Goal: Task Accomplishment & Management: Use online tool/utility

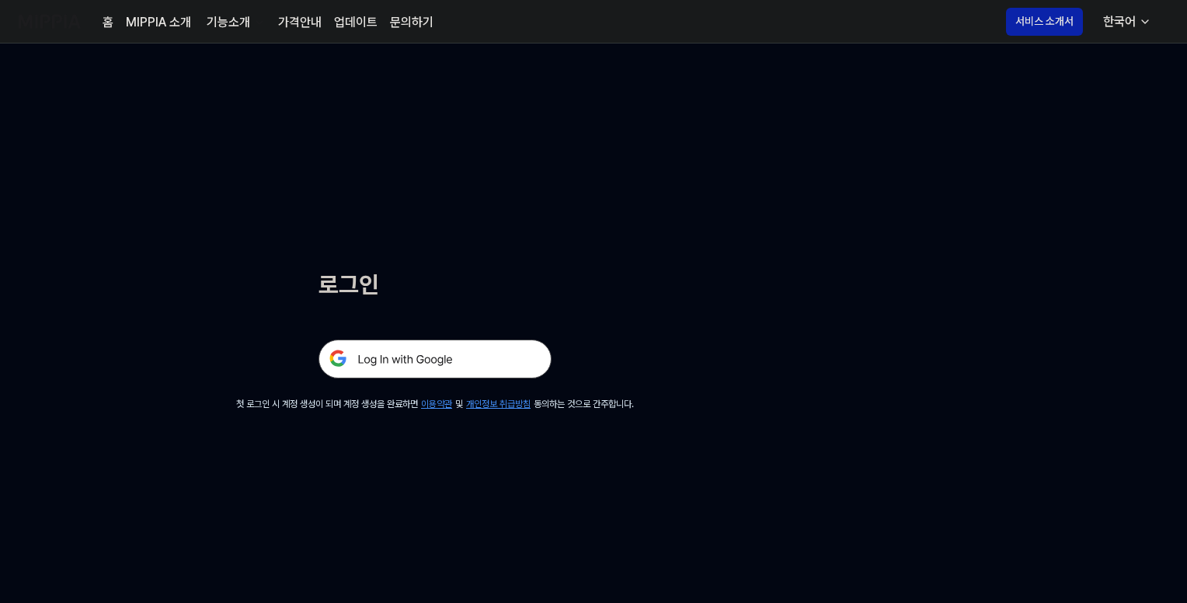
click at [487, 357] on img at bounding box center [434, 358] width 233 height 39
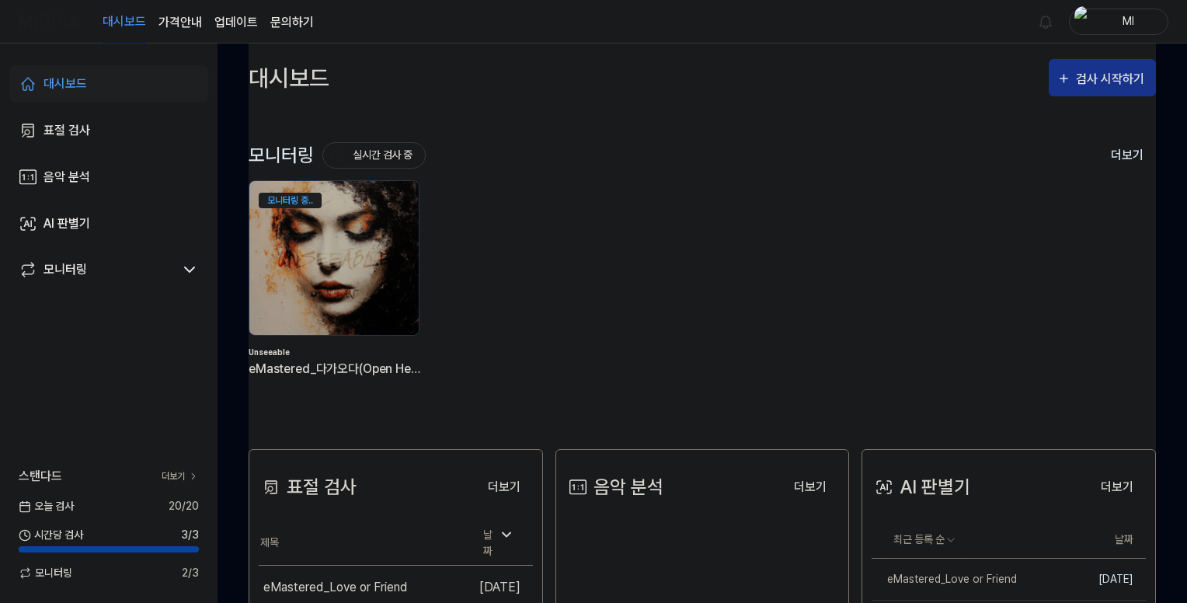
click at [1101, 82] on div "검사 시작하기" at bounding box center [1112, 79] width 72 height 20
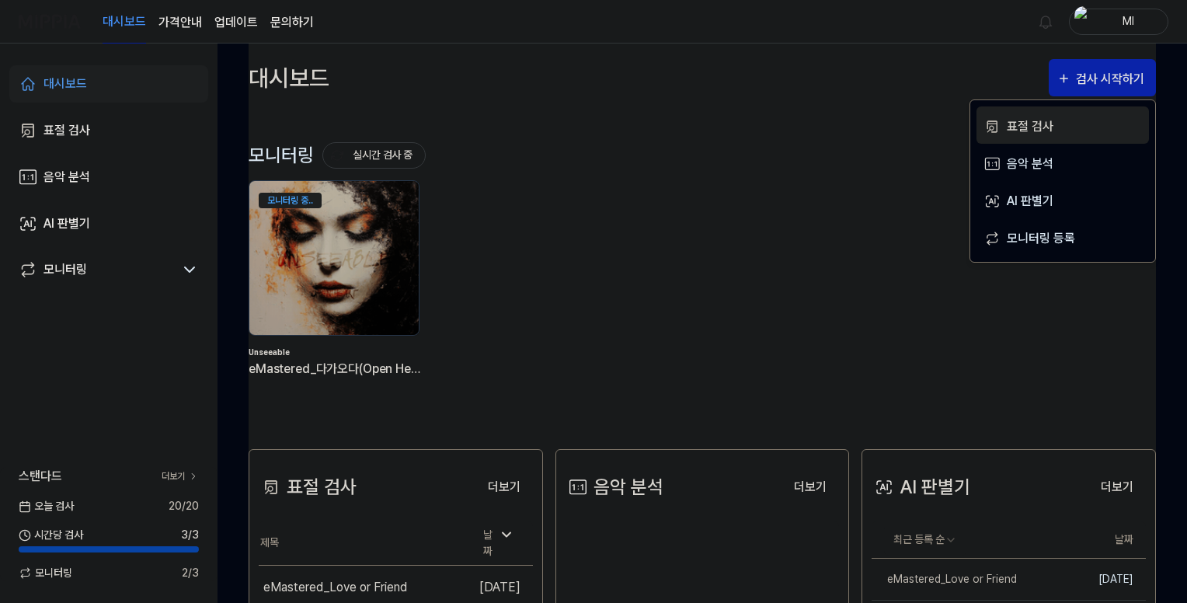
click at [1019, 124] on div "표절 검사" at bounding box center [1074, 126] width 135 height 20
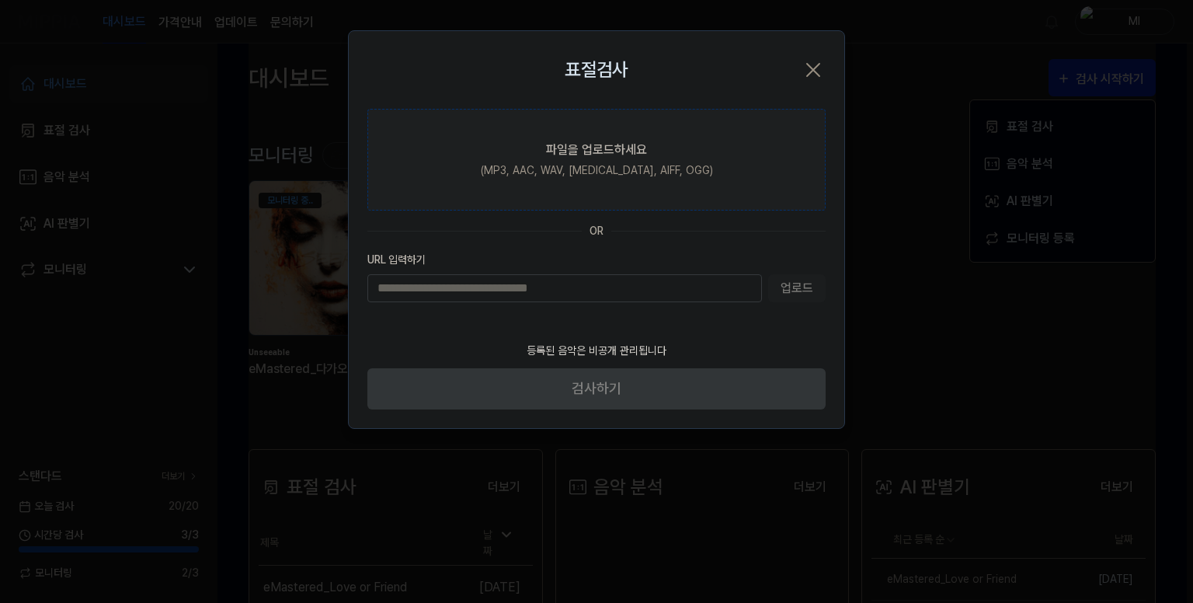
click at [584, 164] on div "(MP3, AAC, WAV, [MEDICAL_DATA], AIFF, OGG)" at bounding box center [597, 170] width 232 height 16
click at [0, 0] on input "파일을 업로드하세요 (MP3, AAC, WAV, [MEDICAL_DATA], AIFF, OGG)" at bounding box center [0, 0] width 0 height 0
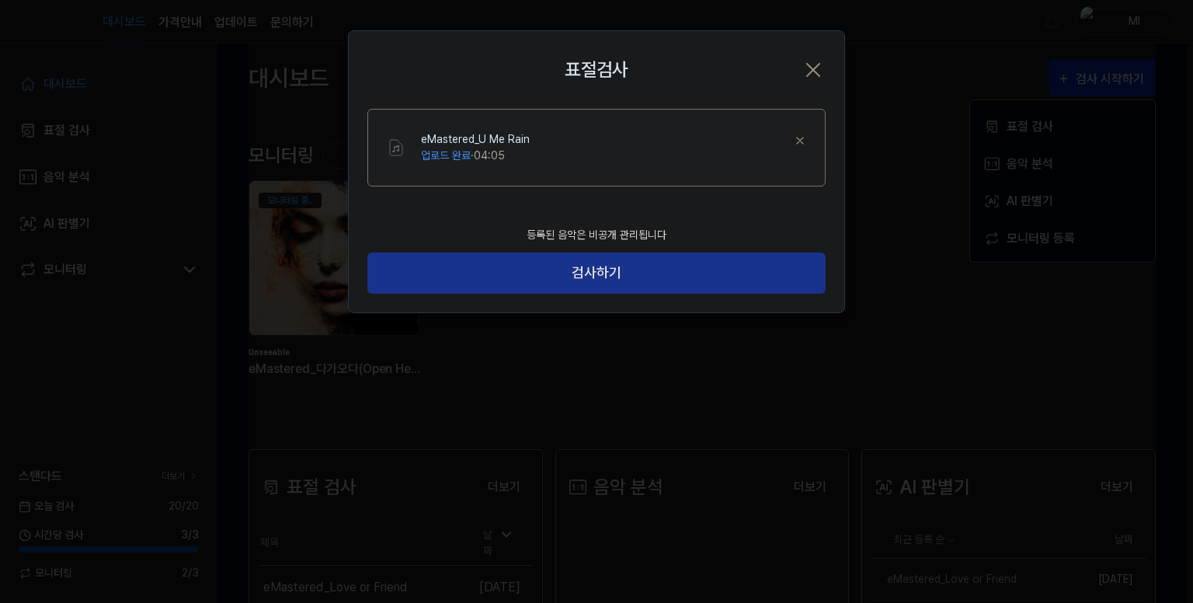
click at [641, 277] on button "검사하기" at bounding box center [596, 272] width 458 height 41
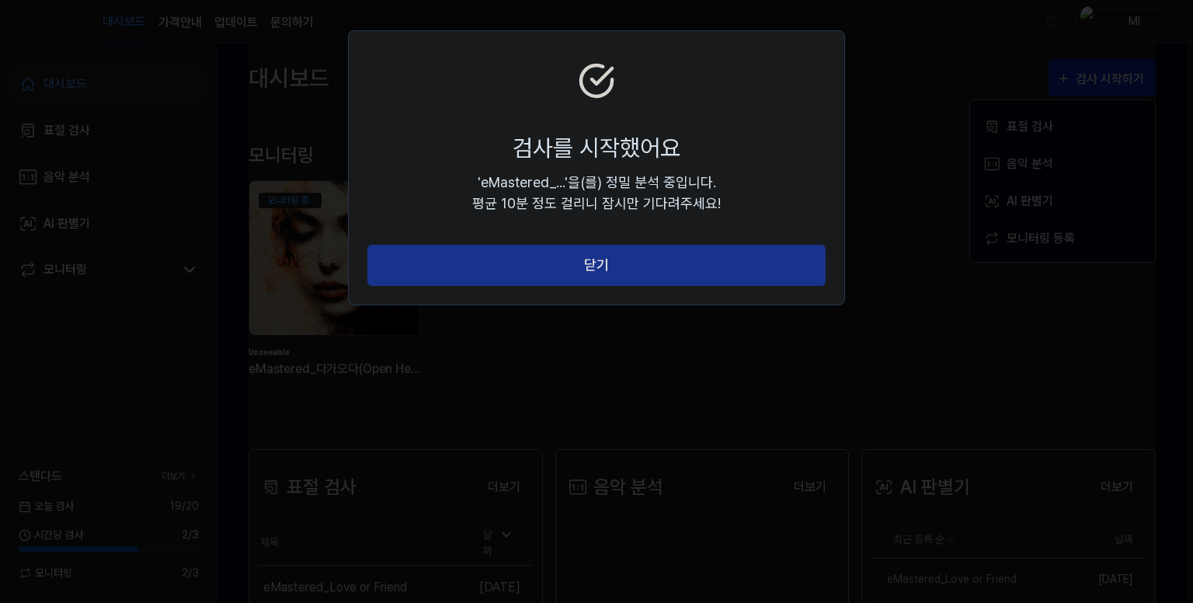
click at [639, 268] on button "닫기" at bounding box center [596, 265] width 458 height 41
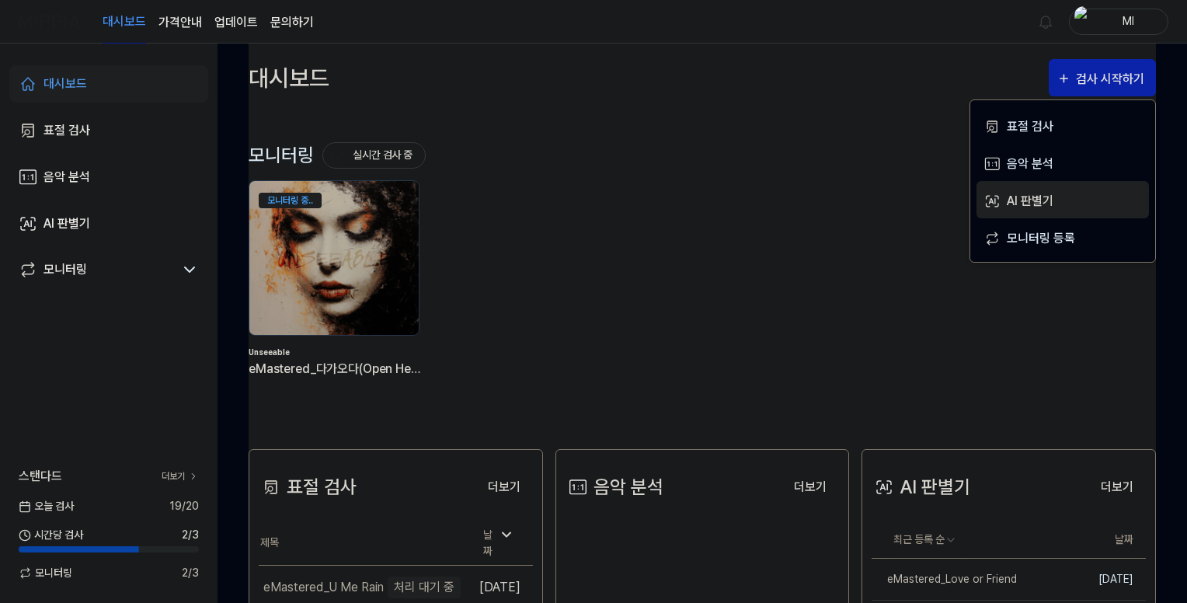
click at [1023, 210] on div "AI 판별기" at bounding box center [1074, 201] width 135 height 20
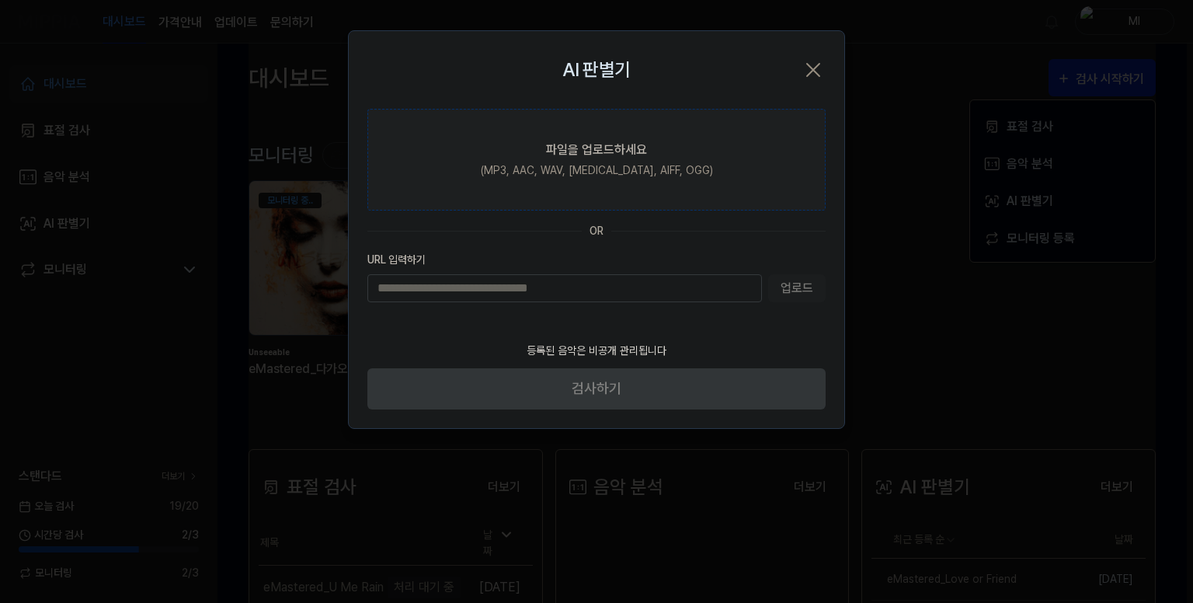
click at [580, 142] on div "파일을 업로드하세요" at bounding box center [596, 150] width 101 height 19
click at [0, 0] on input "파일을 업로드하세요 (MP3, AAC, WAV, [MEDICAL_DATA], AIFF, OGG)" at bounding box center [0, 0] width 0 height 0
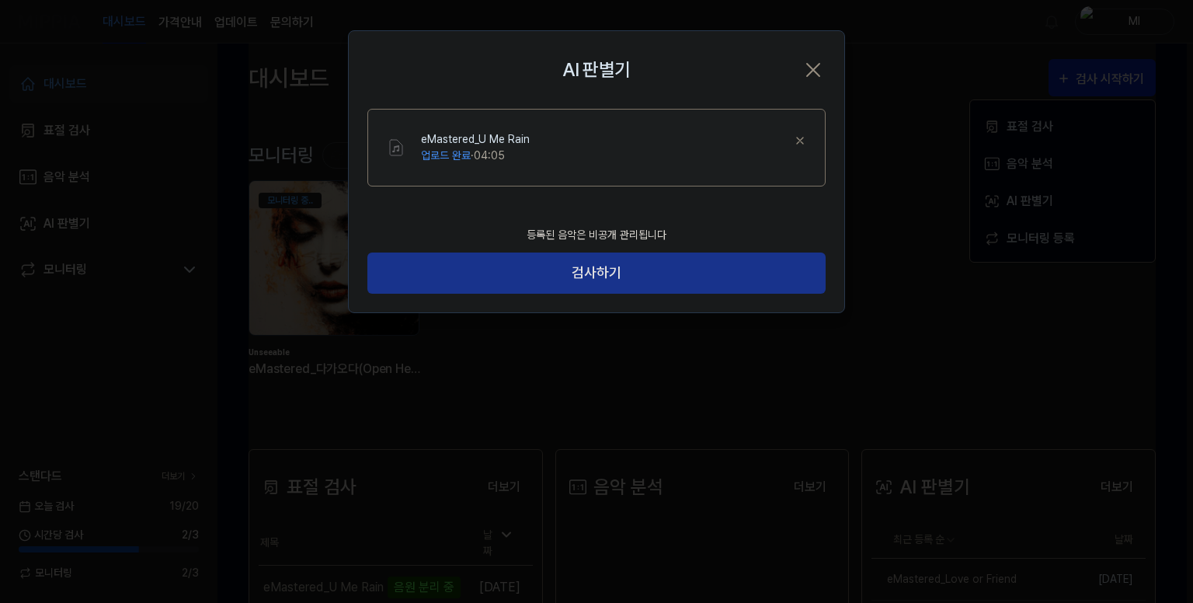
click at [638, 271] on button "검사하기" at bounding box center [596, 272] width 458 height 41
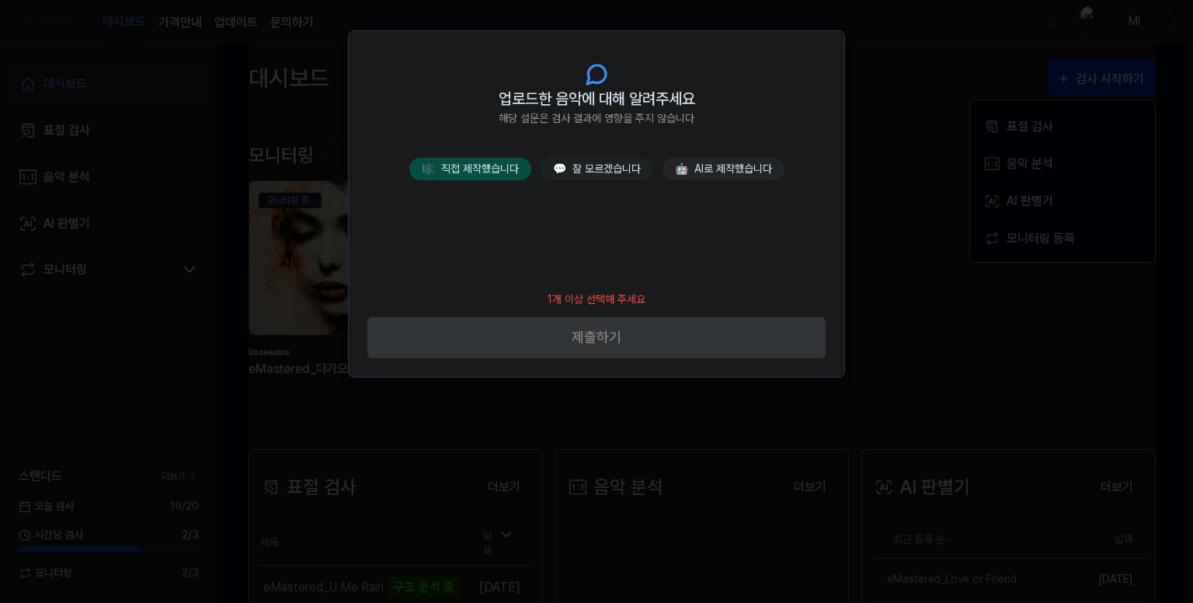
click at [504, 168] on button "🎼 직접 제작했습니다" at bounding box center [470, 169] width 122 height 23
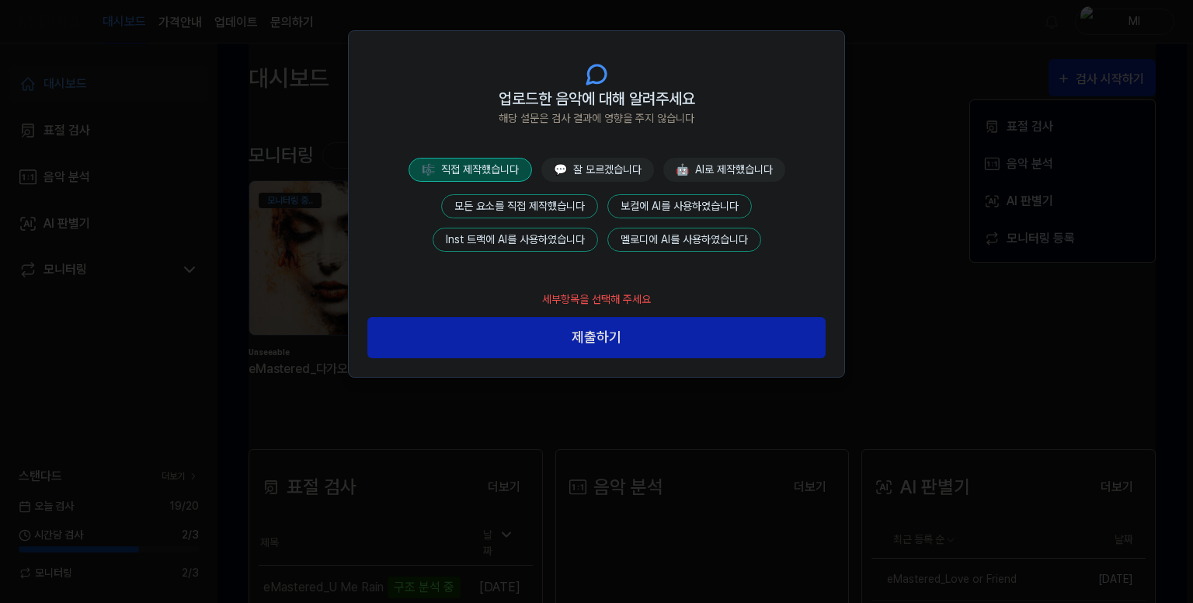
click at [542, 204] on button "모든 요소를 직접 제작했습니다" at bounding box center [519, 206] width 157 height 24
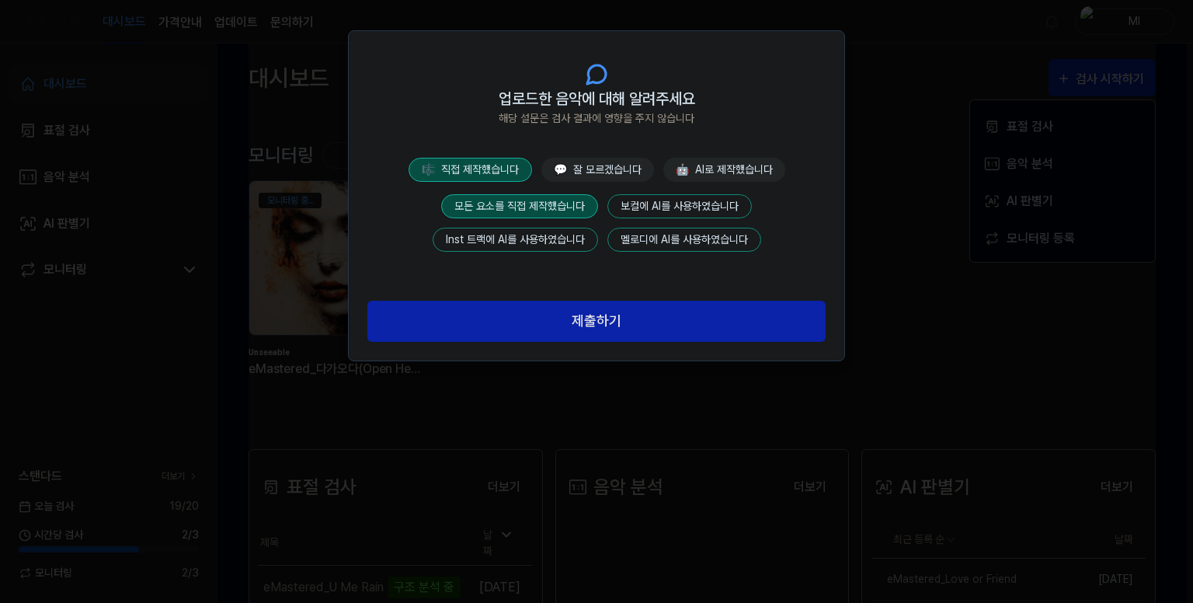
click at [621, 318] on button "제출하기" at bounding box center [596, 321] width 458 height 41
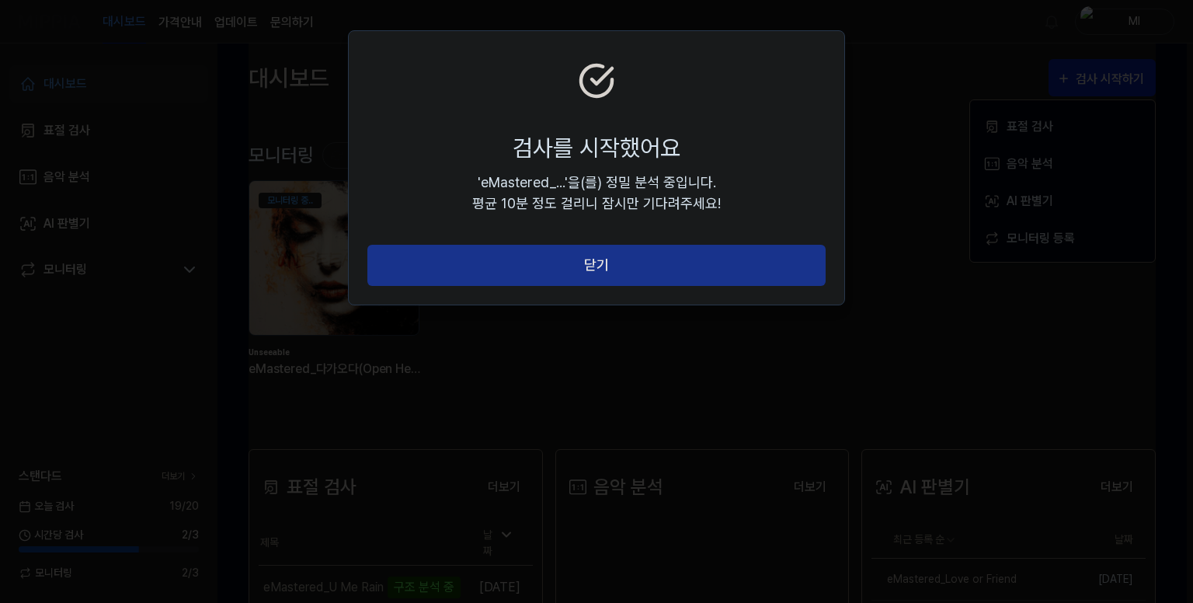
click at [727, 267] on button "닫기" at bounding box center [596, 265] width 458 height 41
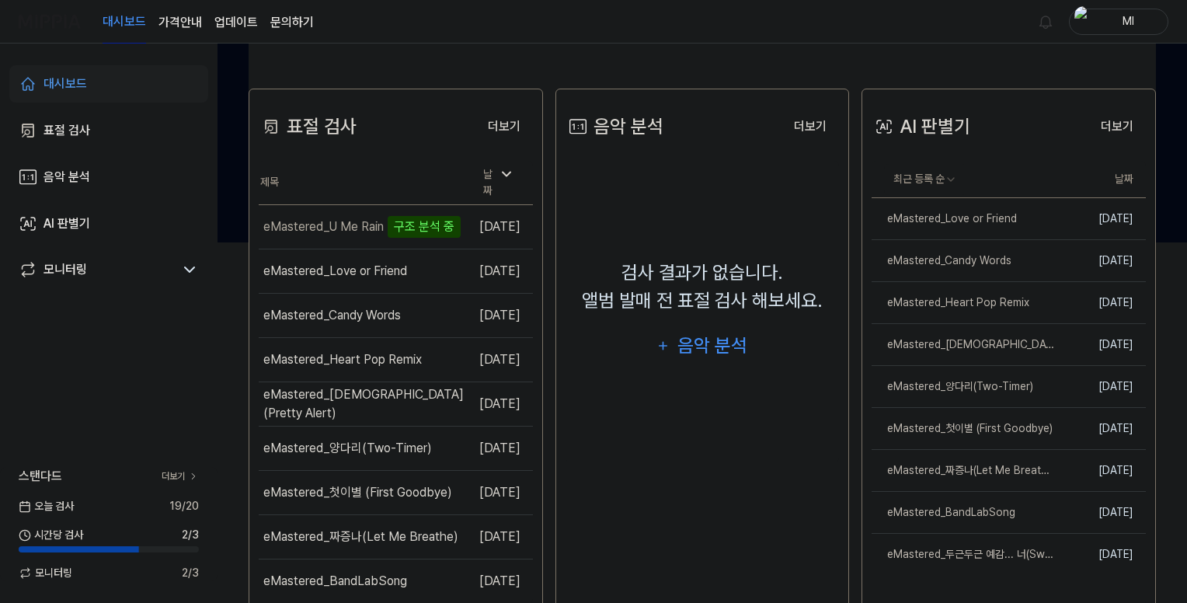
scroll to position [388, 0]
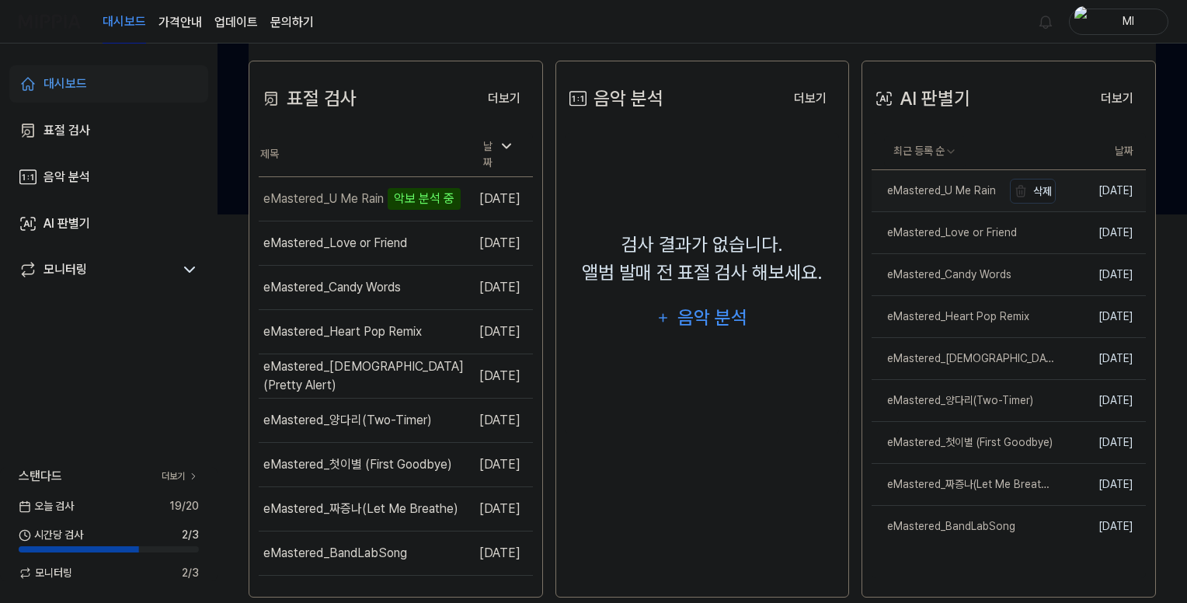
click at [948, 186] on div "eMastered_U Me Rain" at bounding box center [933, 191] width 124 height 16
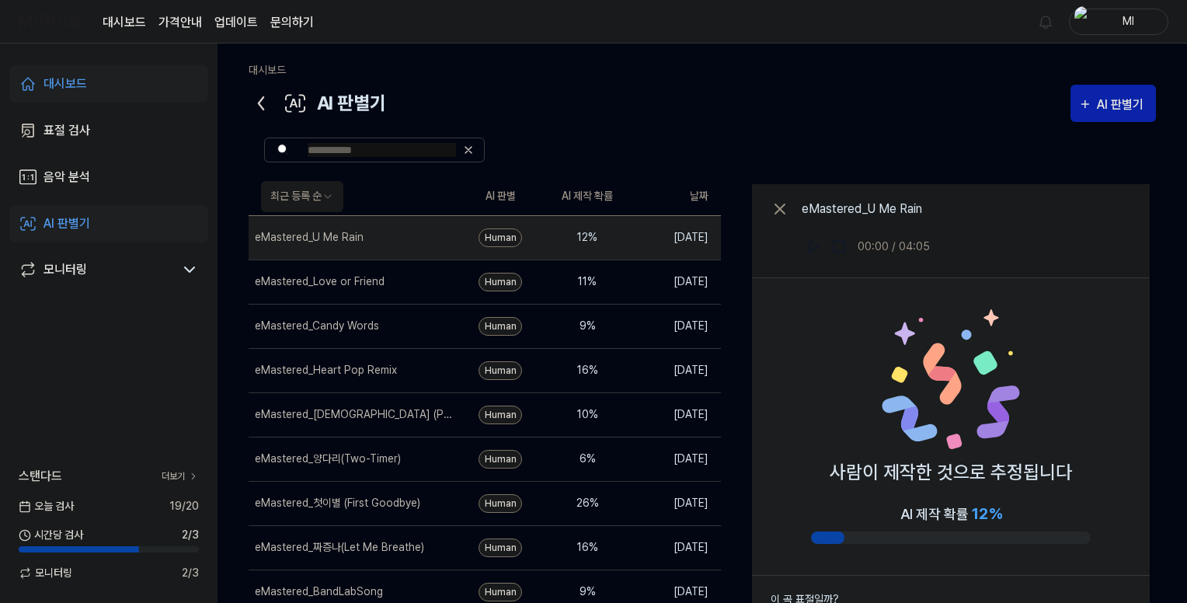
click at [257, 97] on icon at bounding box center [261, 103] width 25 height 25
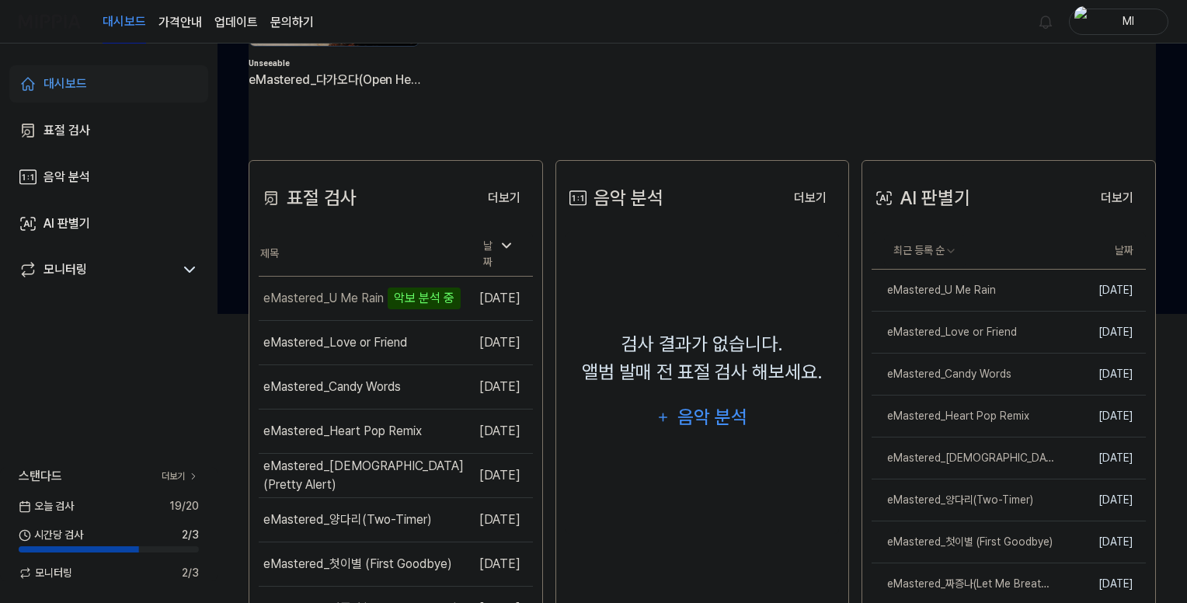
scroll to position [412, 0]
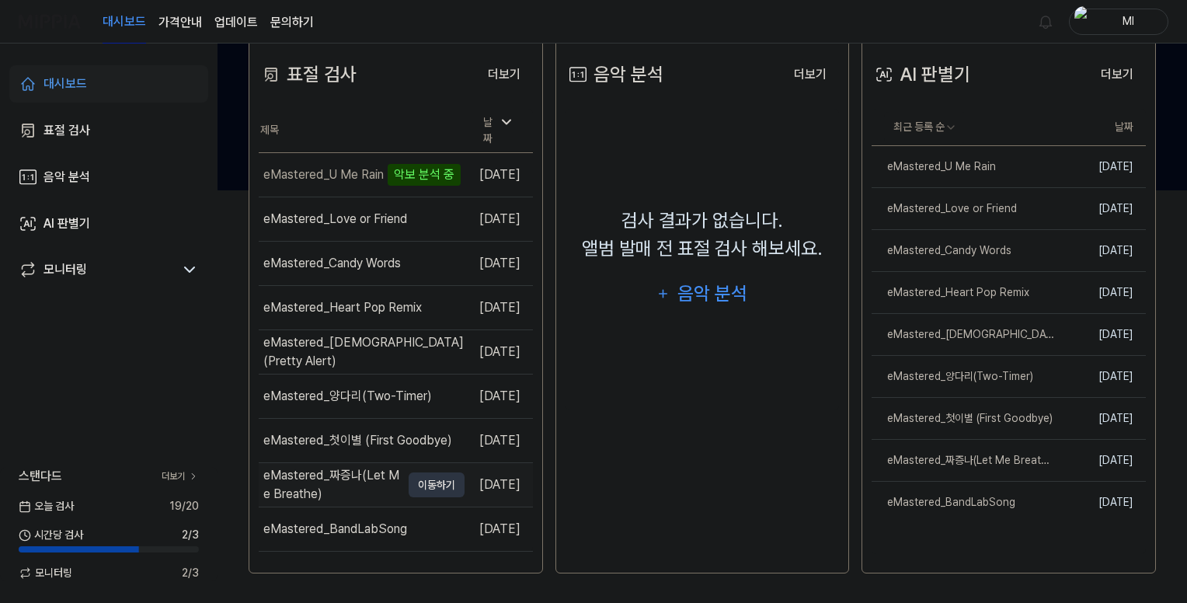
click at [338, 473] on div "eMastered_짜증나(Let Me Breathe)" at bounding box center [331, 484] width 137 height 37
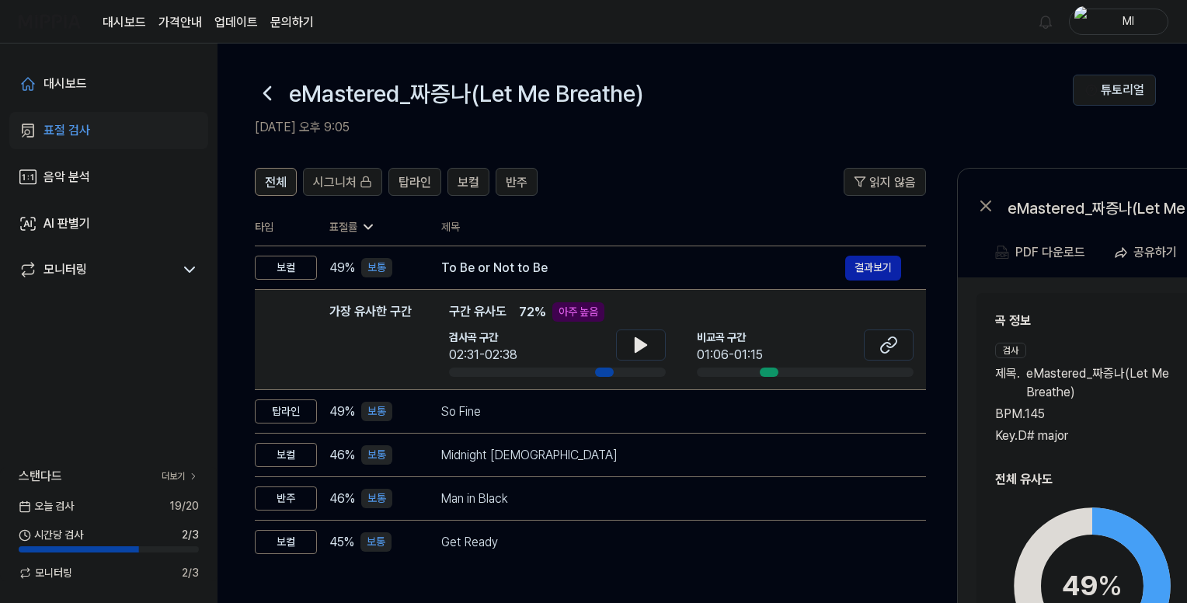
click at [256, 91] on icon at bounding box center [267, 93] width 25 height 25
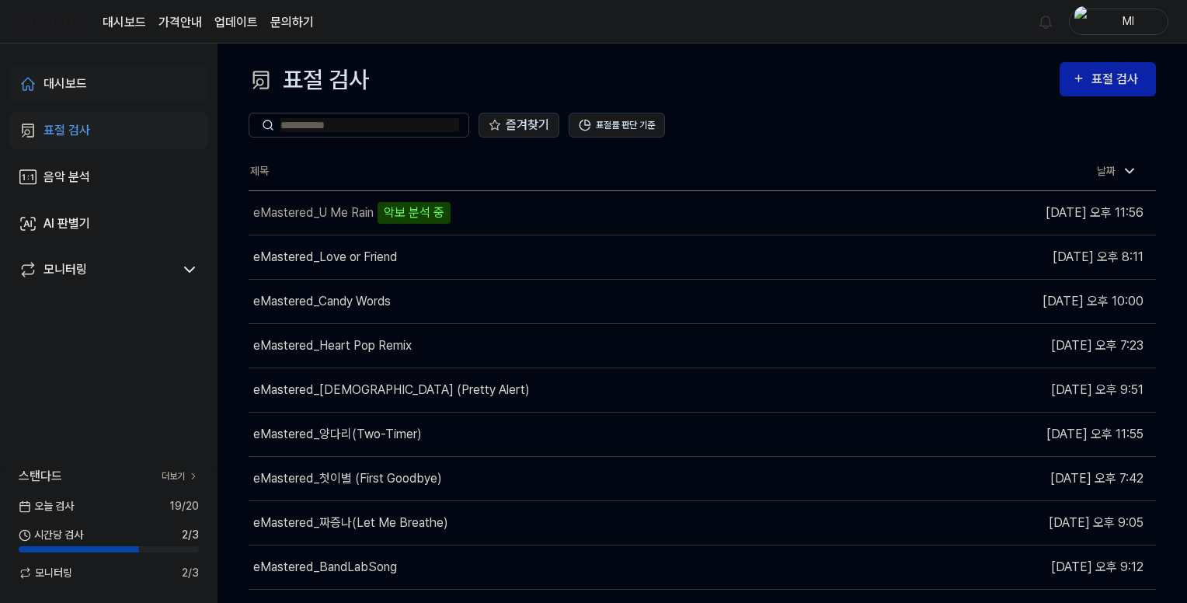
click at [54, 82] on div "대시보드" at bounding box center [64, 84] width 43 height 19
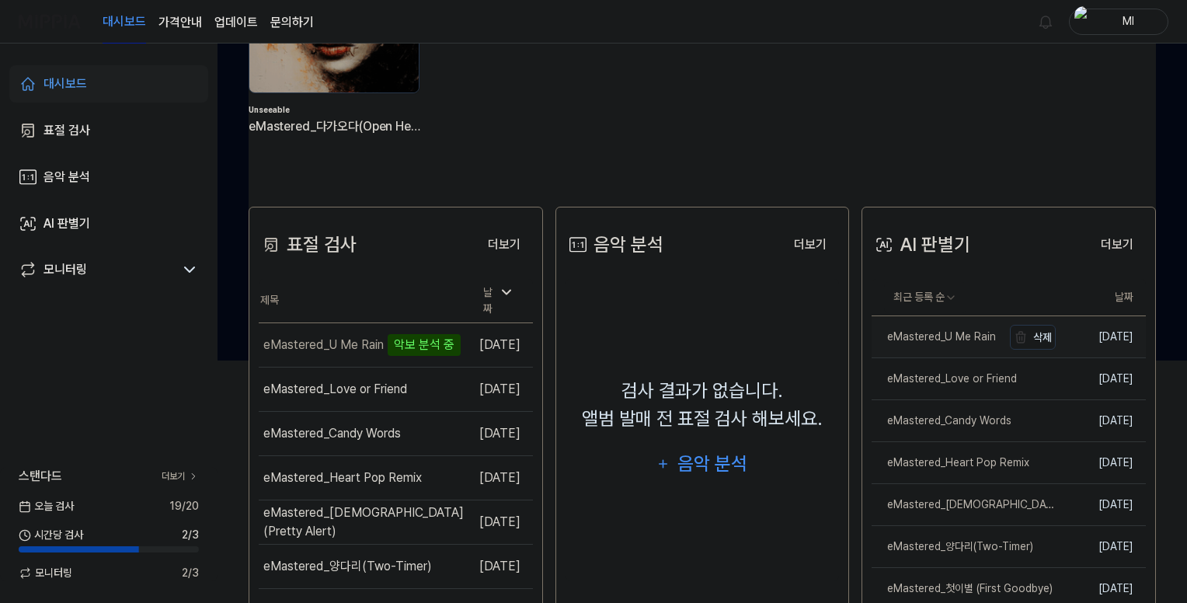
scroll to position [388, 0]
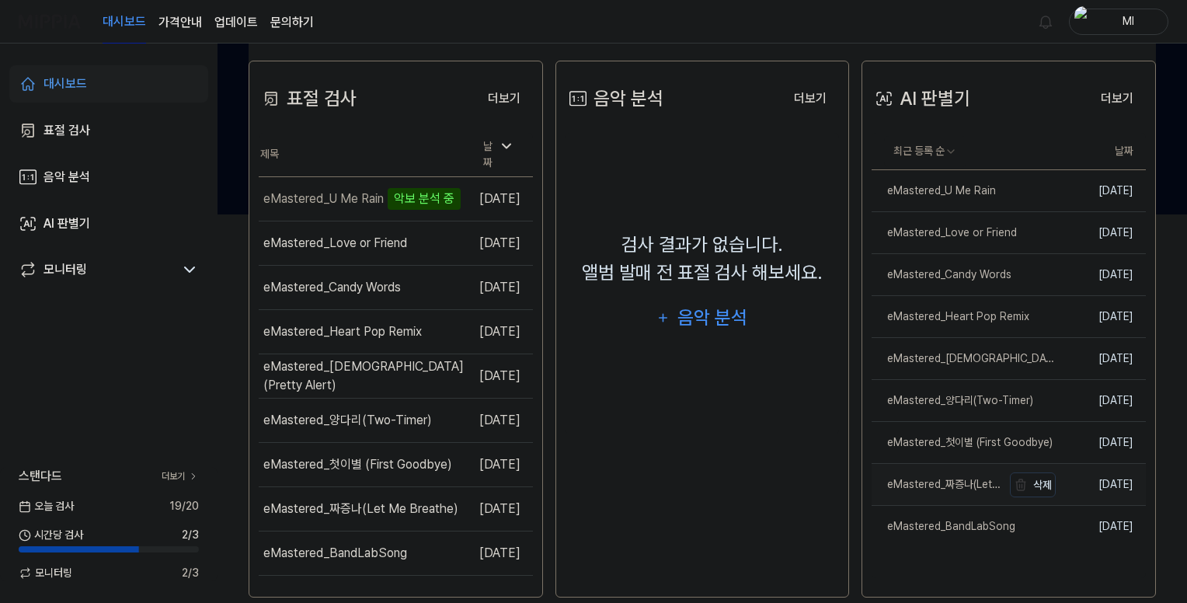
click at [926, 482] on div "eMastered_짜증나(Let Me Breathe)" at bounding box center [936, 484] width 130 height 16
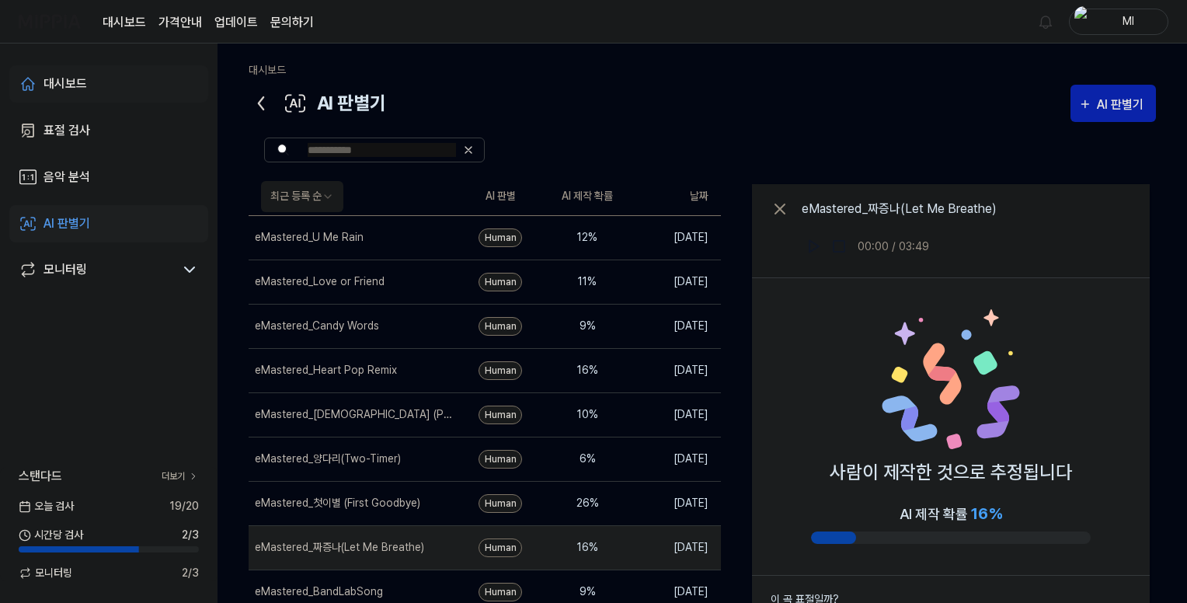
click at [78, 78] on div "대시보드" at bounding box center [64, 84] width 43 height 19
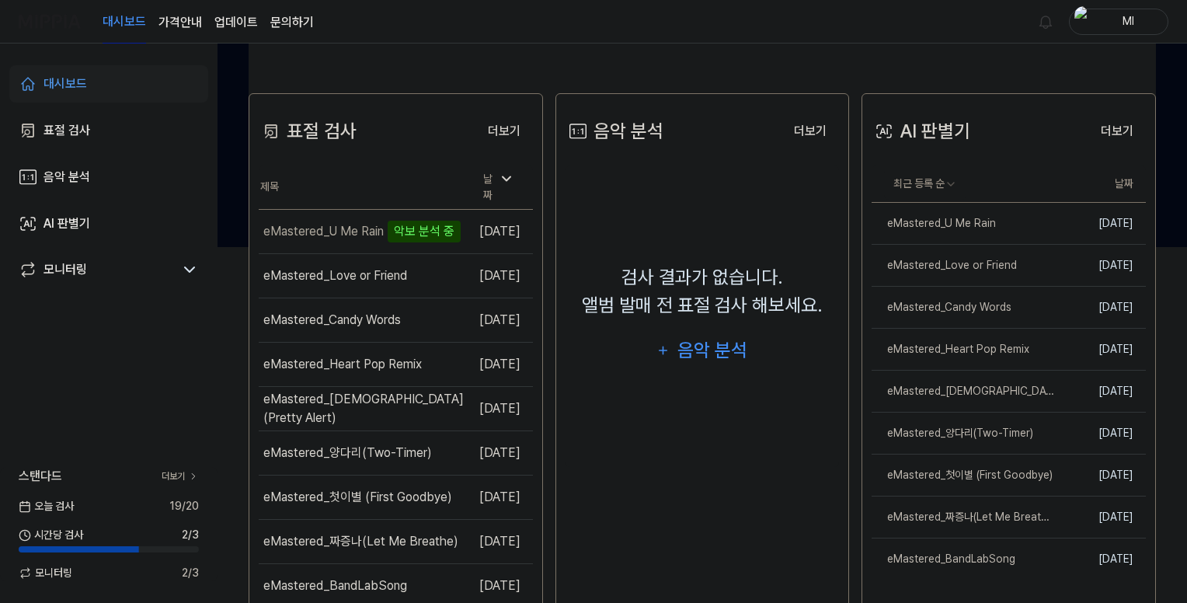
scroll to position [179, 0]
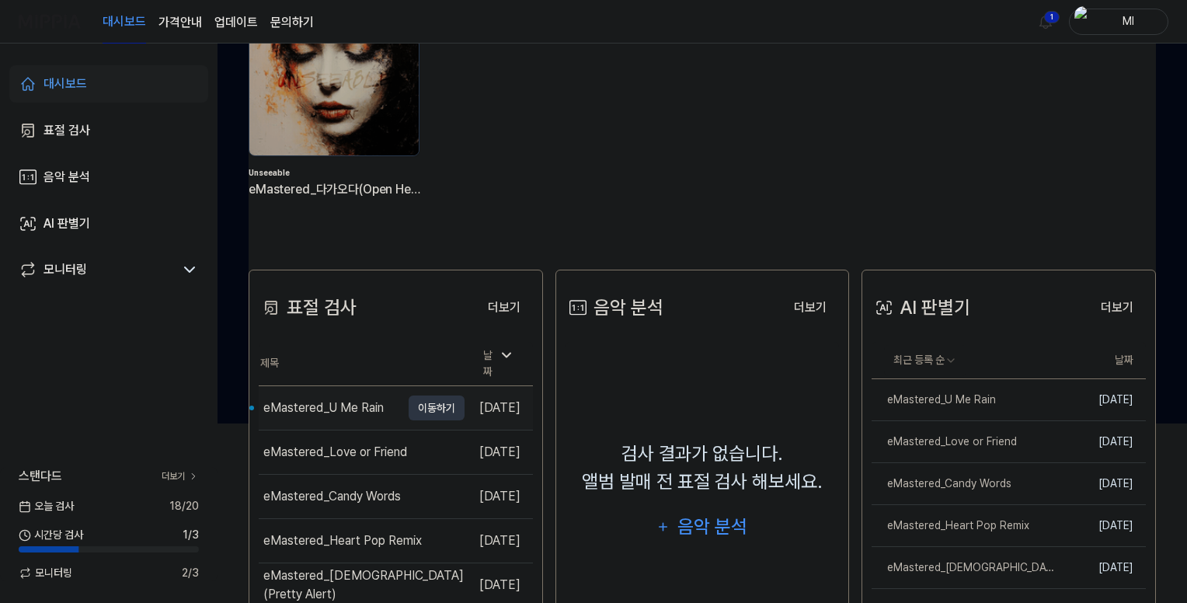
click at [332, 400] on div "eMastered_U Me Rain" at bounding box center [323, 407] width 120 height 19
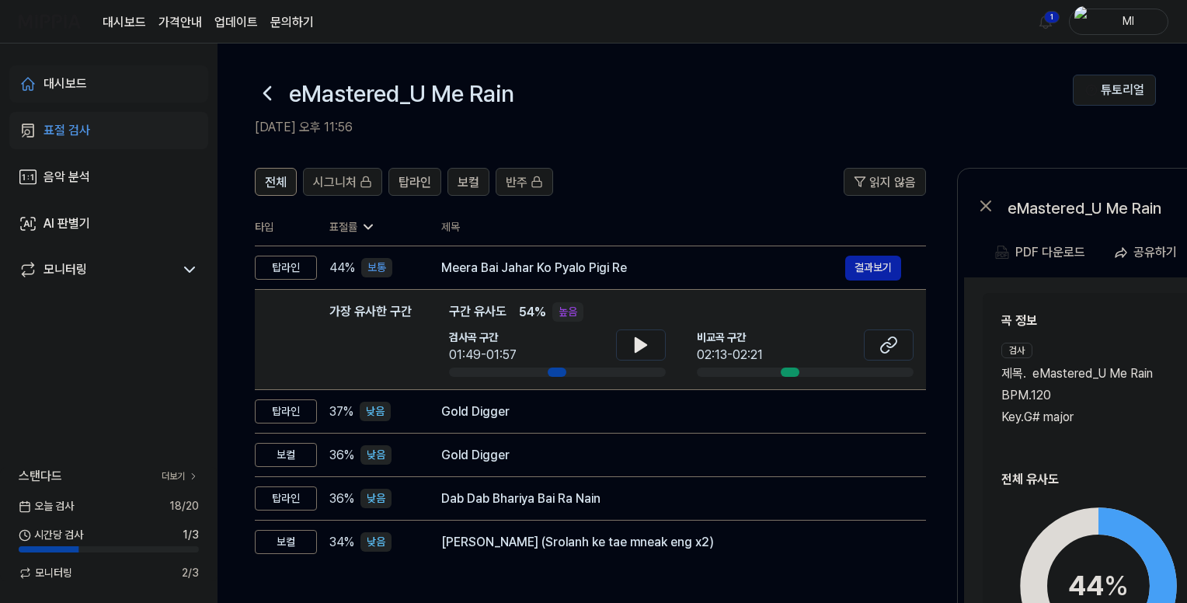
click at [77, 85] on div "대시보드" at bounding box center [64, 84] width 43 height 19
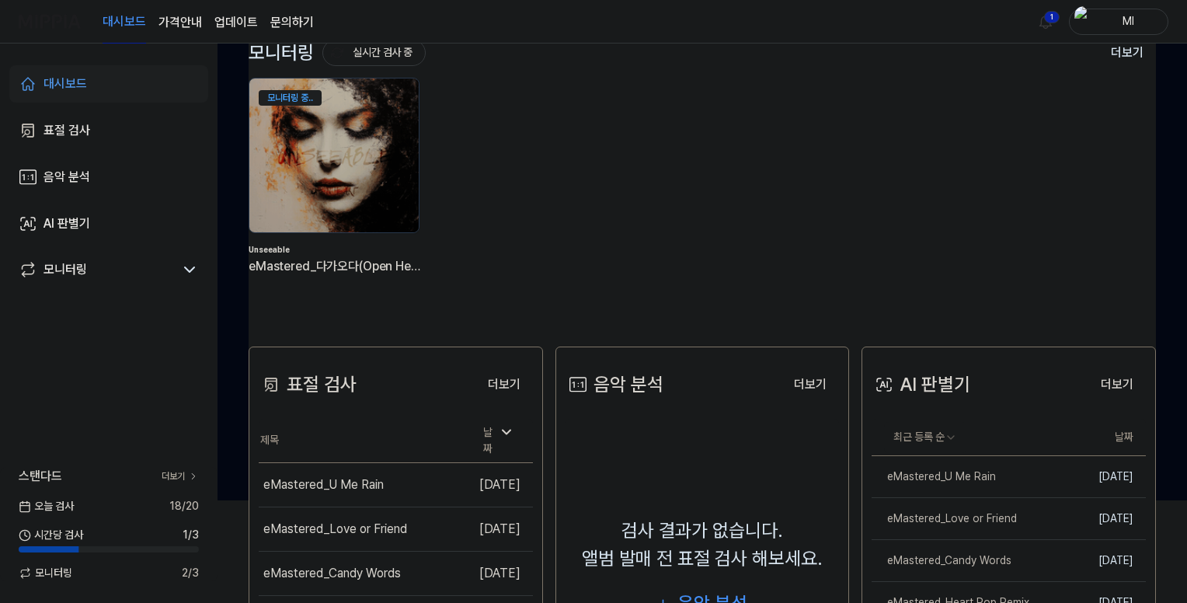
scroll to position [233, 0]
